Goal: Information Seeking & Learning: Understand process/instructions

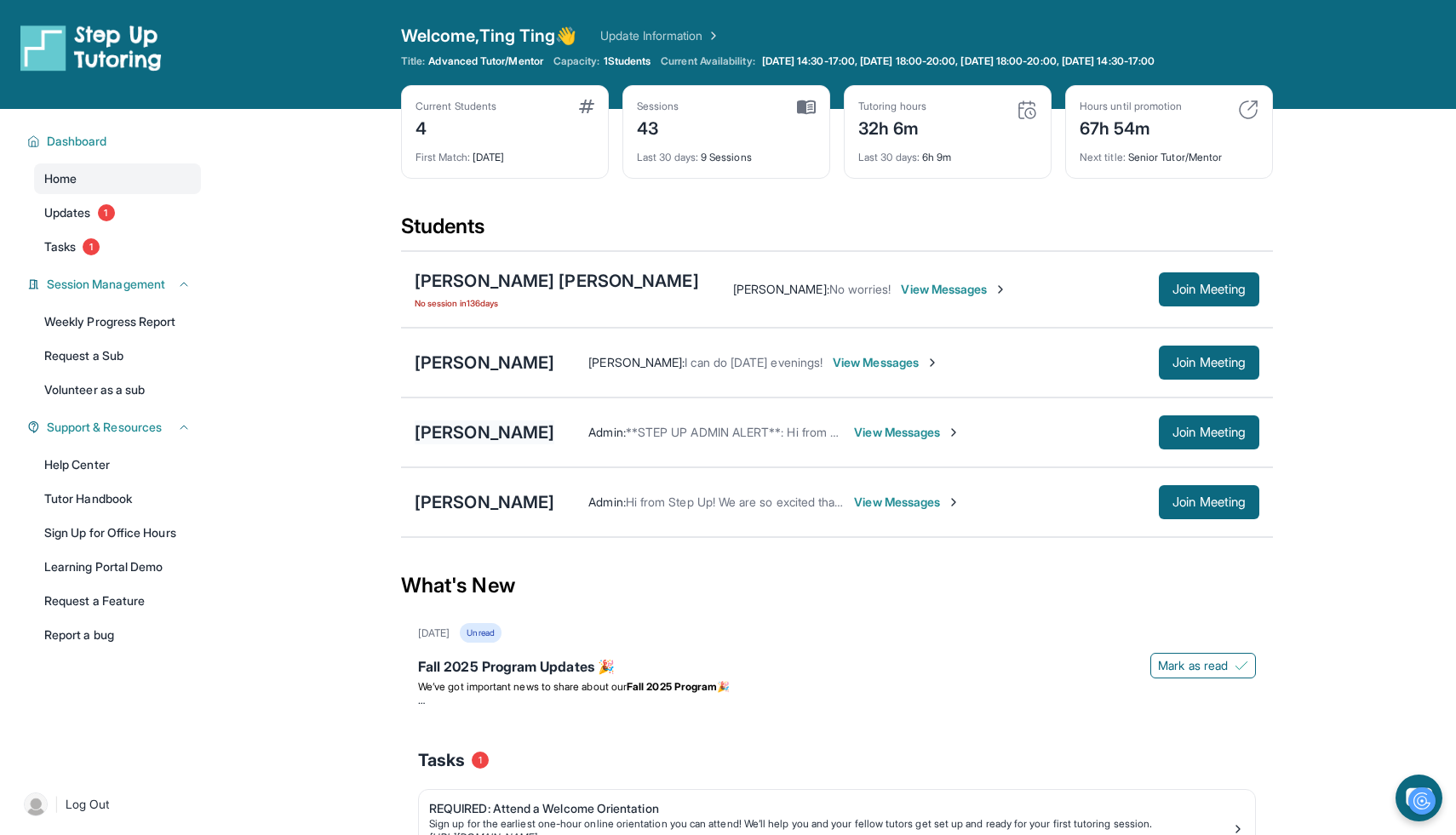
click at [497, 430] on div "[PERSON_NAME]" at bounding box center [484, 432] width 140 height 23
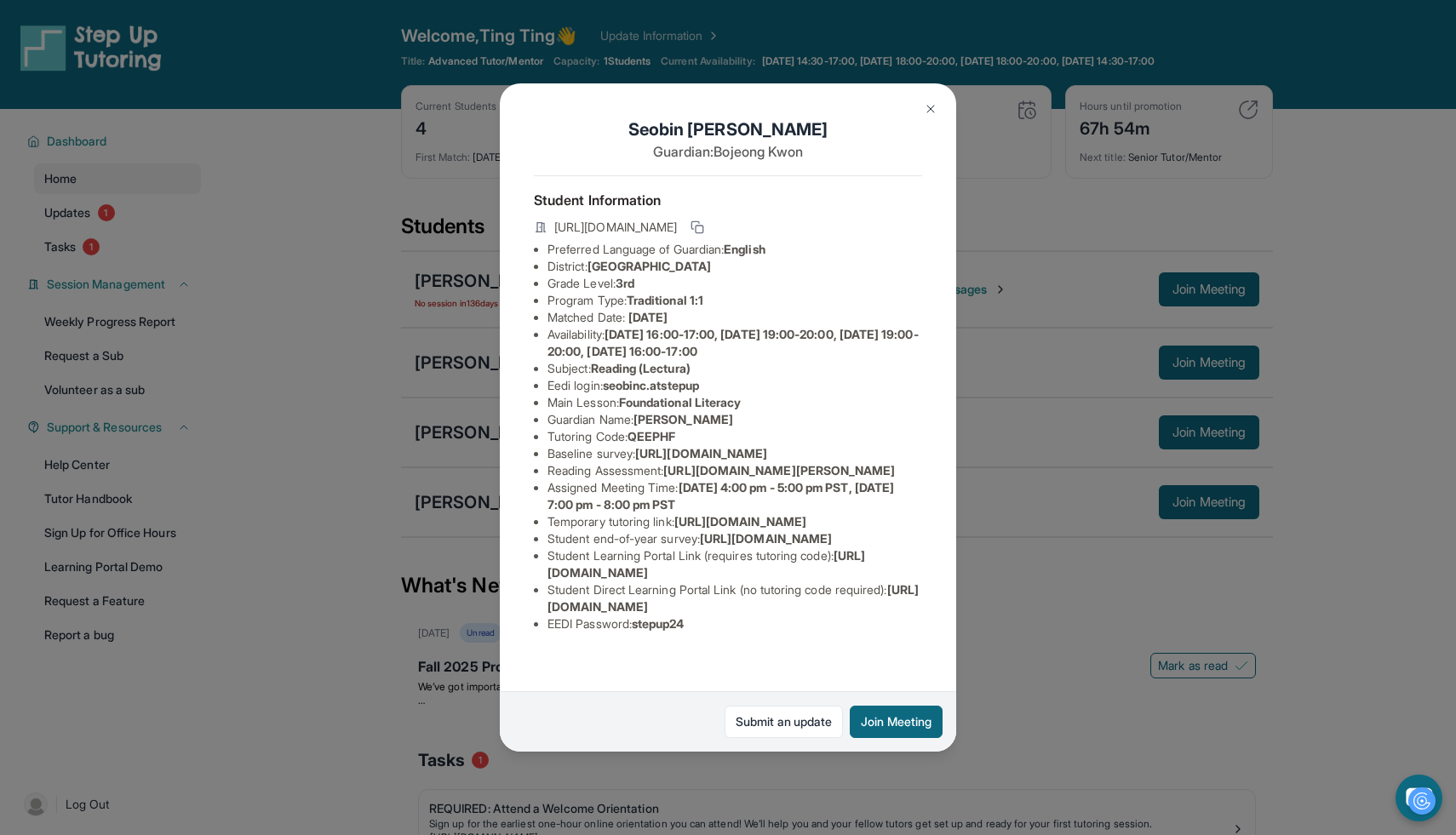
click at [929, 104] on img at bounding box center [930, 108] width 14 height 14
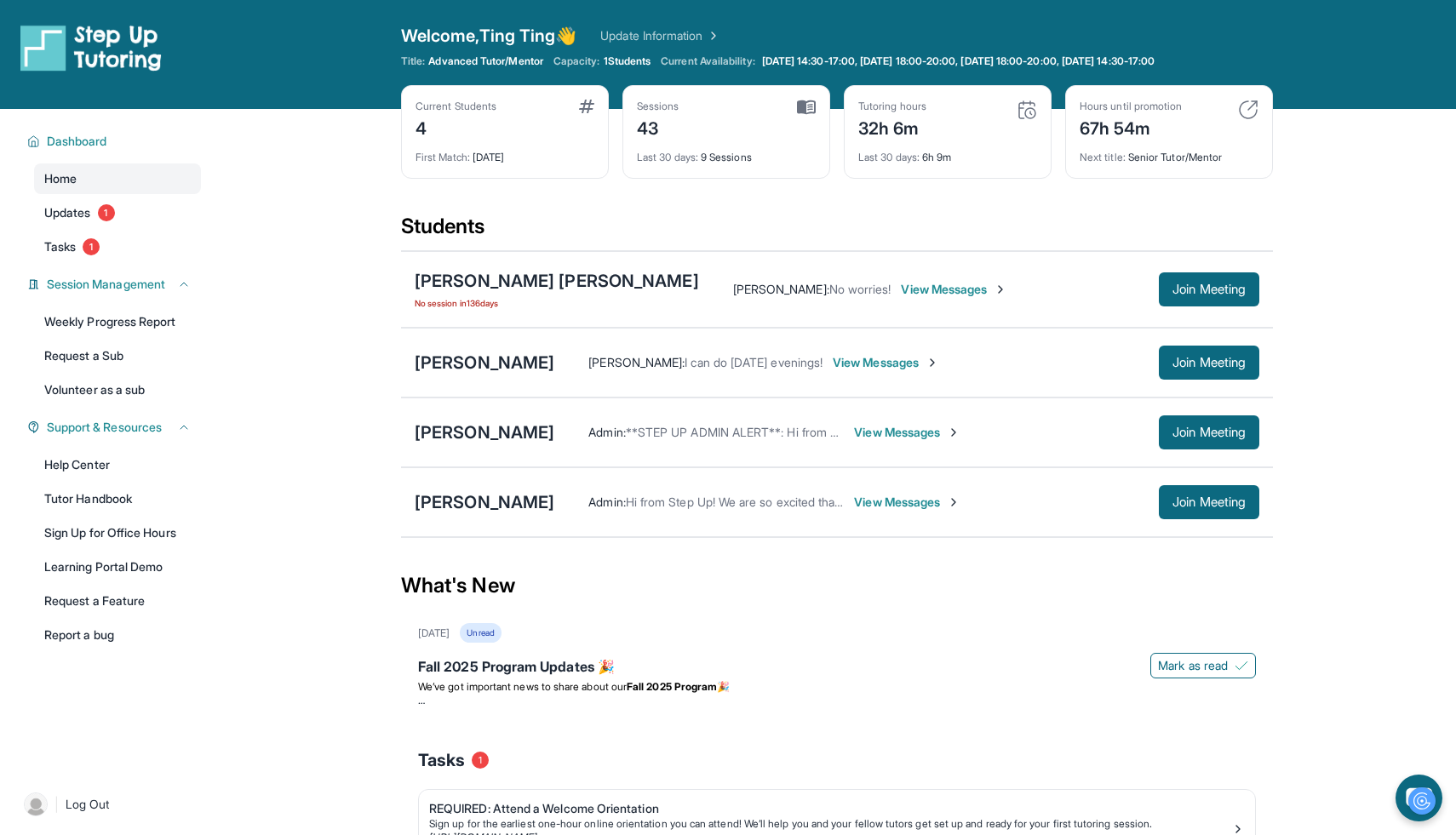
click at [854, 430] on span "View Messages" at bounding box center [907, 432] width 106 height 17
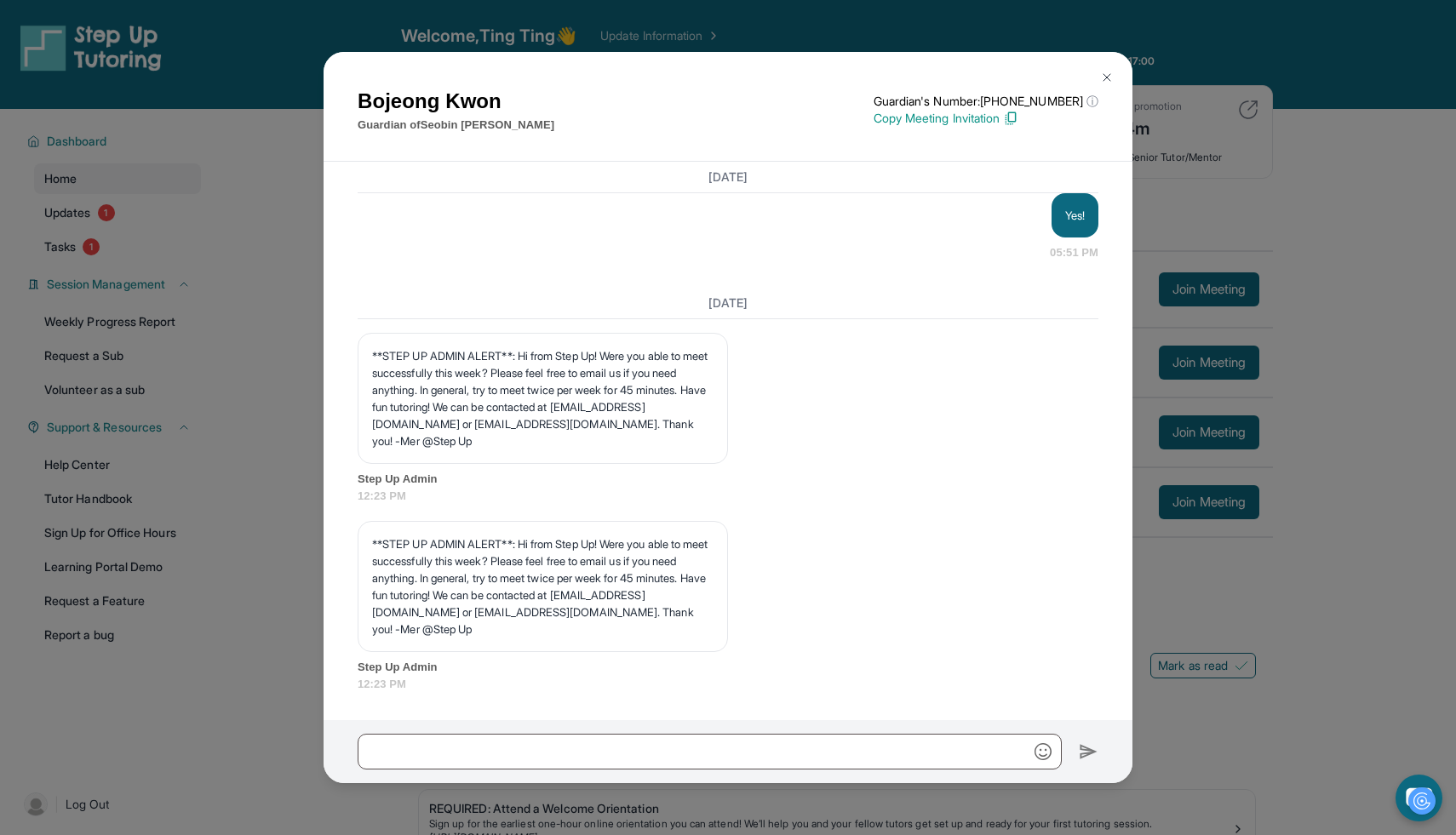
scroll to position [4135, 0]
click at [1104, 74] on img at bounding box center [1106, 77] width 14 height 14
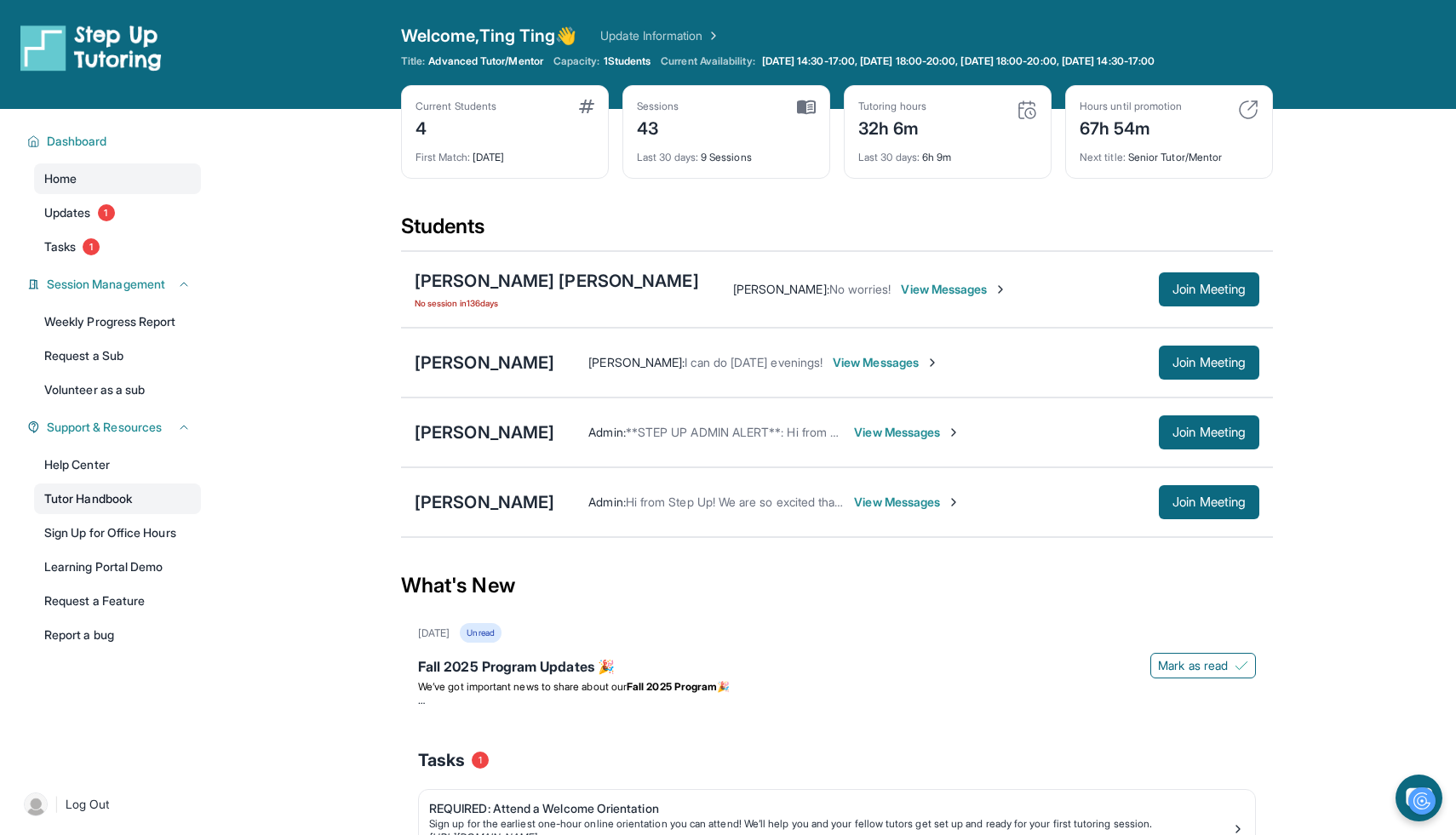
click at [149, 491] on link "Tutor Handbook" at bounding box center [117, 499] width 167 height 31
click at [1231, 440] on button "Join Meeting" at bounding box center [1208, 433] width 100 height 34
